Goal: Task Accomplishment & Management: Manage account settings

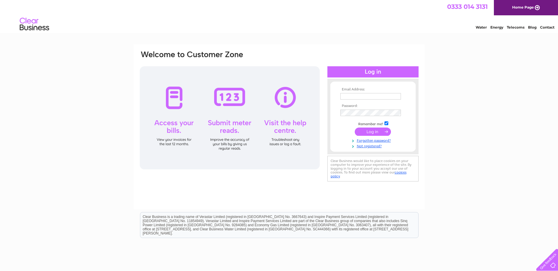
type input "accounts@jktyres.co.uk"
click at [377, 132] on input "submit" at bounding box center [373, 131] width 36 height 8
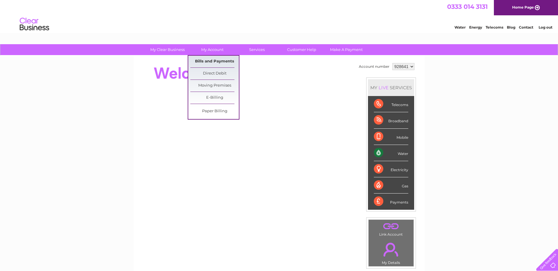
click at [213, 64] on link "Bills and Payments" at bounding box center [214, 62] width 49 height 12
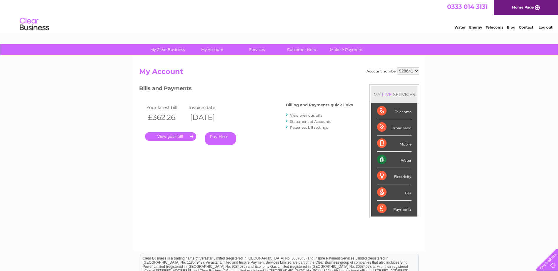
click at [419, 73] on div "Account number 928641 939055 964779 My Account MY LIVE SERVICES Telecoms Broadb…" at bounding box center [278, 153] width 291 height 195
click at [416, 71] on select "928641 939055 964779" at bounding box center [408, 70] width 22 height 7
select select "939055"
click at [397, 67] on select "928641 939055 964779" at bounding box center [408, 70] width 22 height 7
click at [190, 137] on link "." at bounding box center [170, 136] width 51 height 9
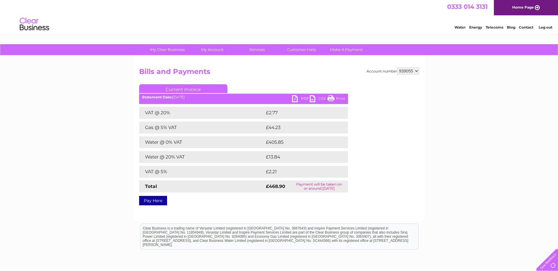
click at [299, 95] on link "PDF" at bounding box center [301, 99] width 18 height 9
